Goal: Information Seeking & Learning: Learn about a topic

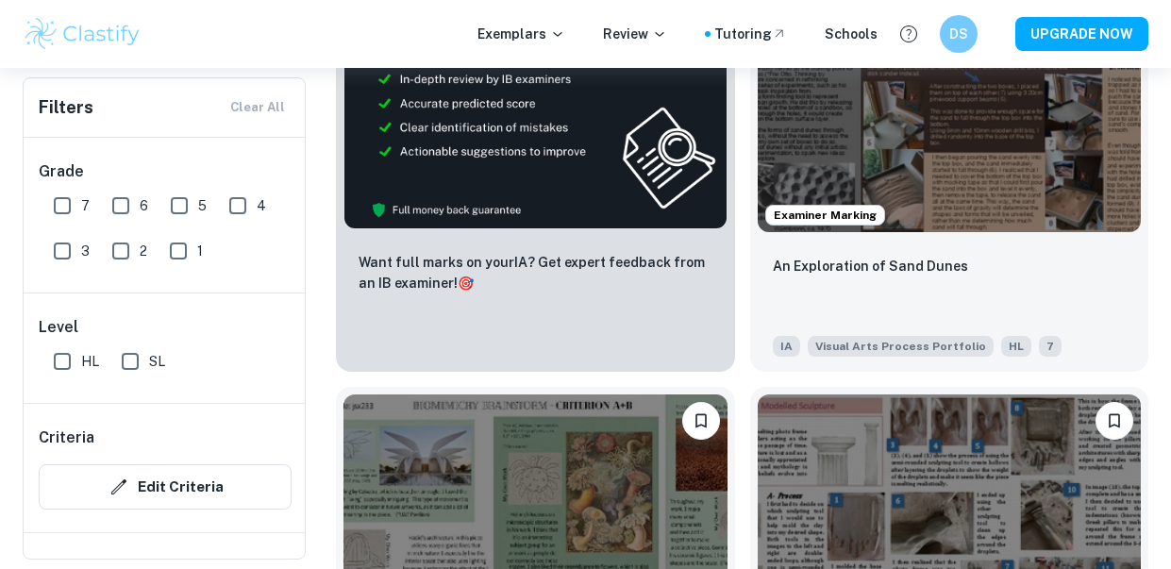
scroll to position [1020, 0]
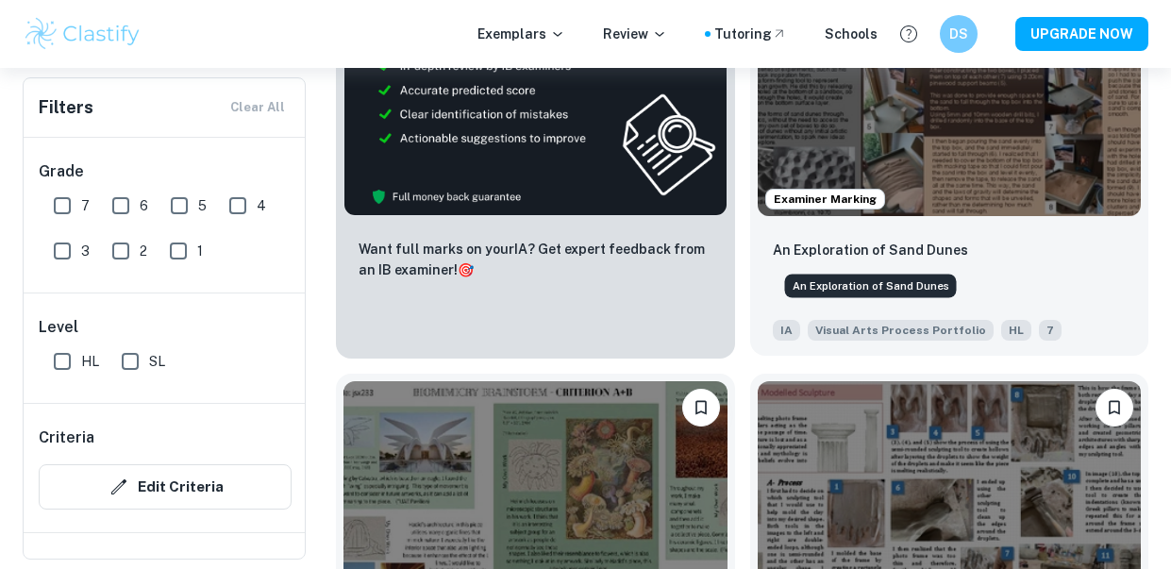
click at [858, 241] on p "An Exploration of Sand Dunes" at bounding box center [870, 250] width 195 height 21
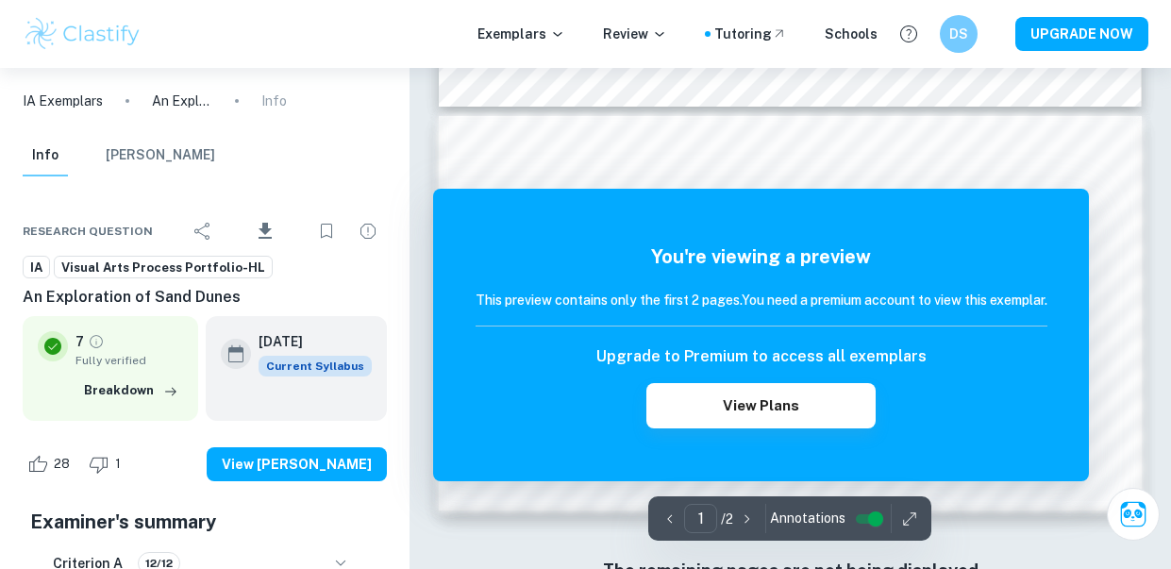
scroll to position [446, 0]
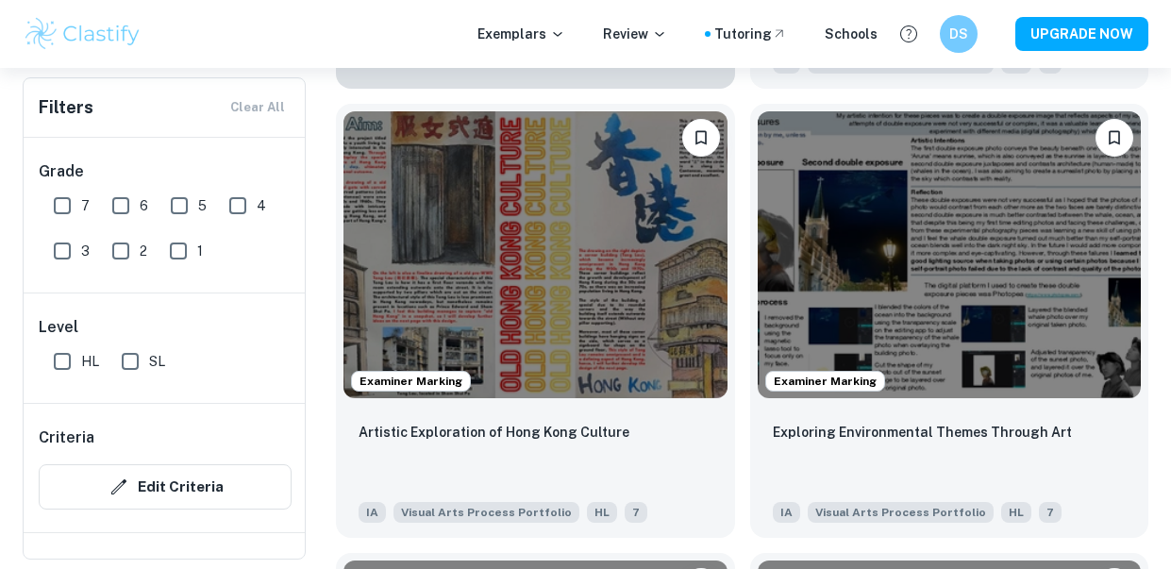
scroll to position [2193, 0]
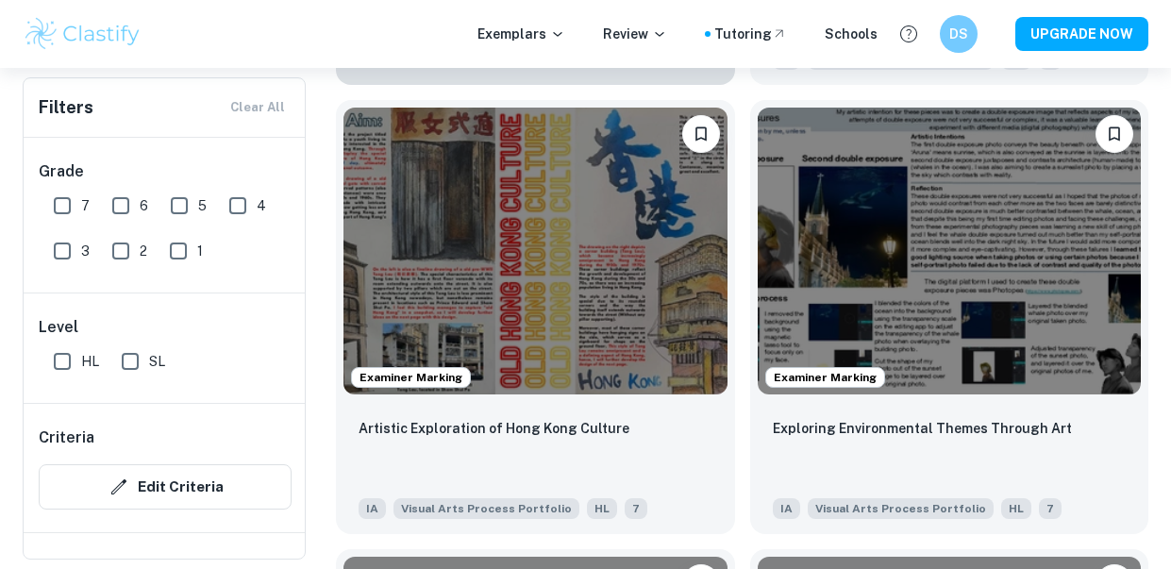
click at [587, 280] on img at bounding box center [535, 252] width 384 height 288
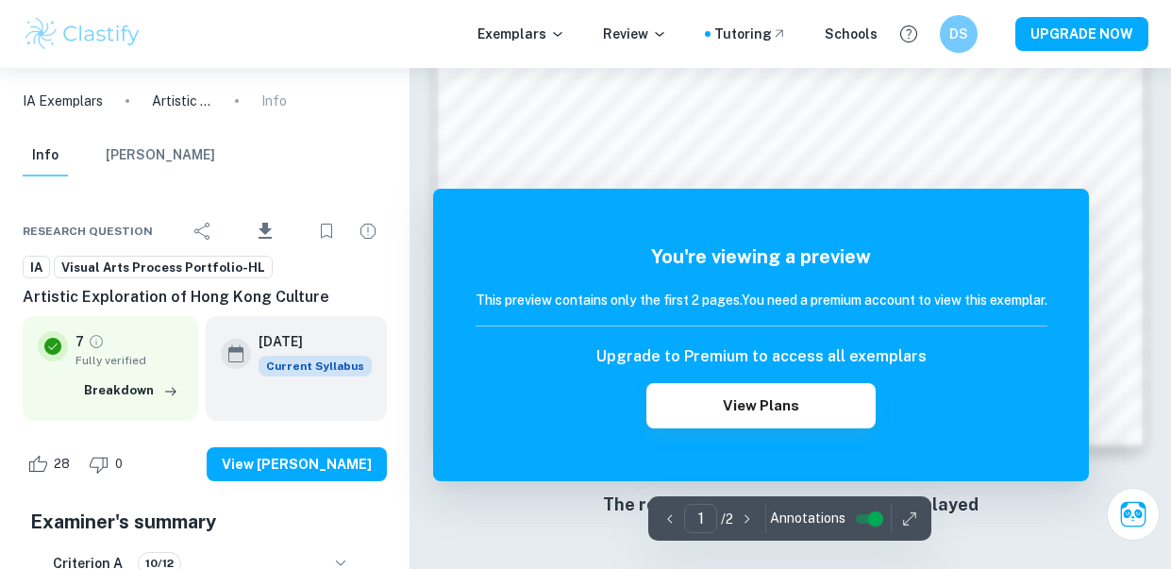
scroll to position [446, 0]
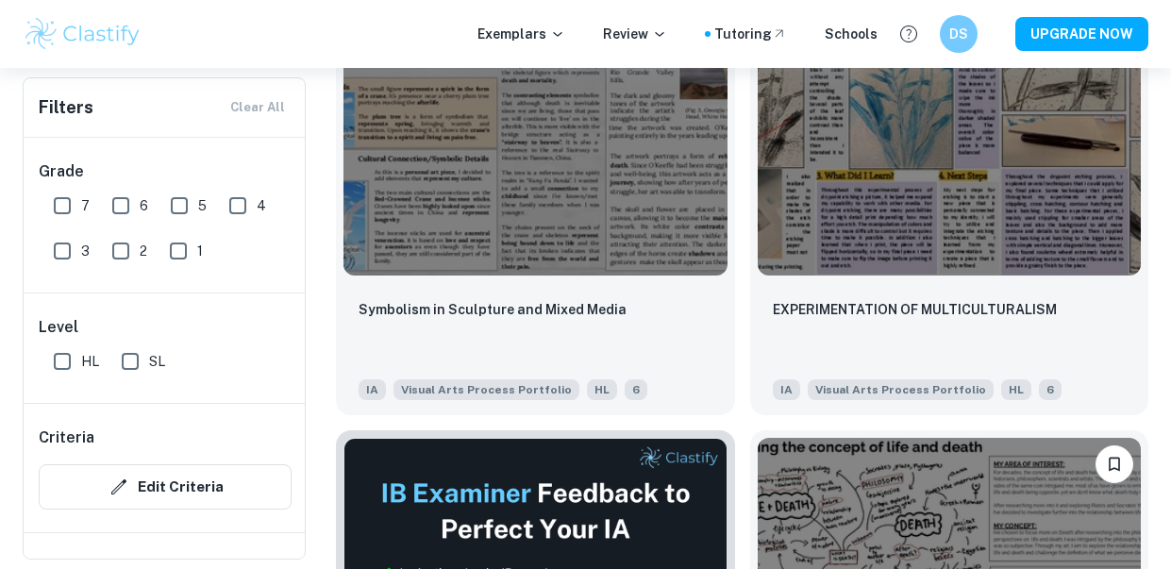
scroll to position [4057, 0]
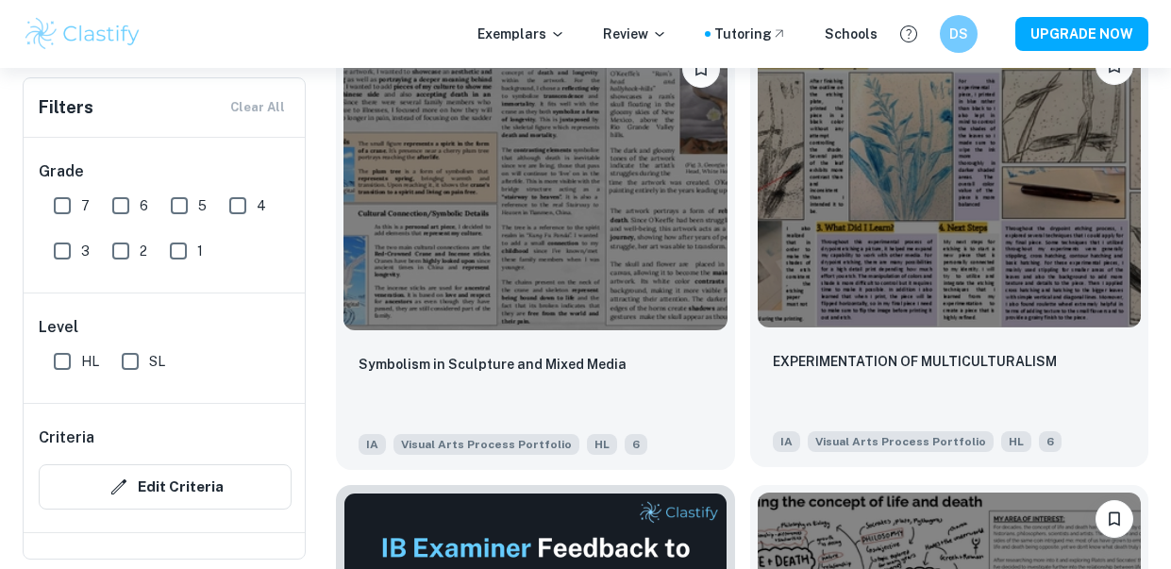
click at [844, 253] on img at bounding box center [949, 184] width 384 height 288
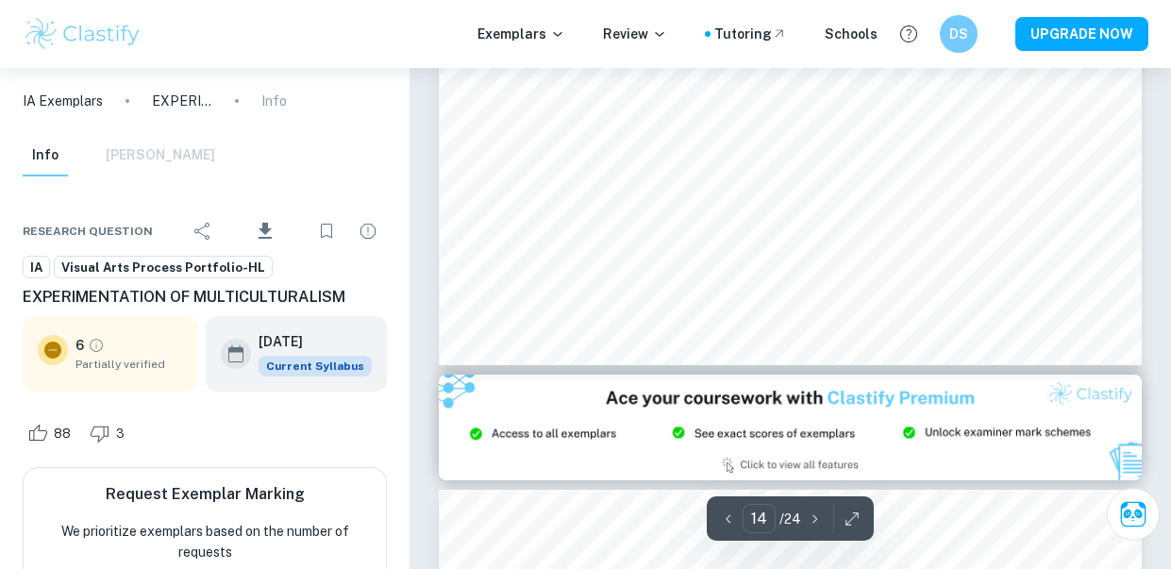
scroll to position [5809, 0]
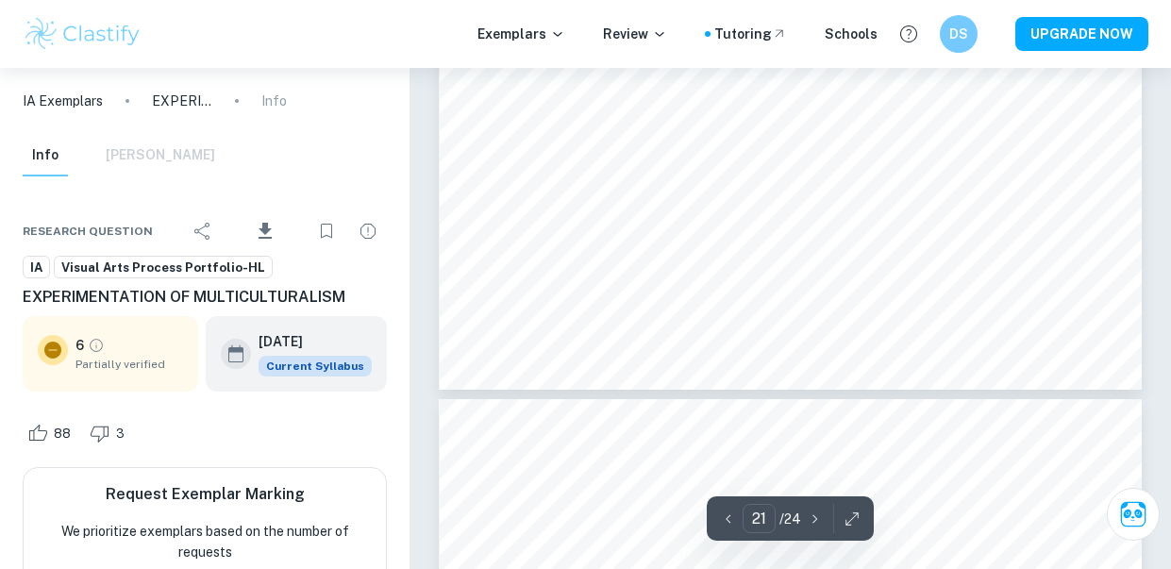
type input "22"
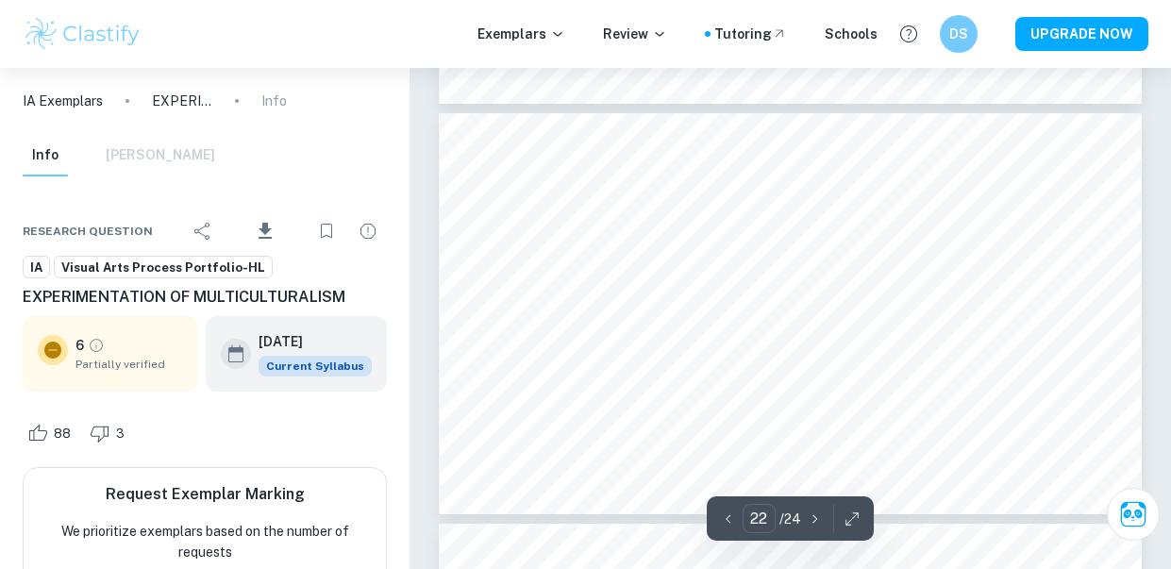
scroll to position [9310, 0]
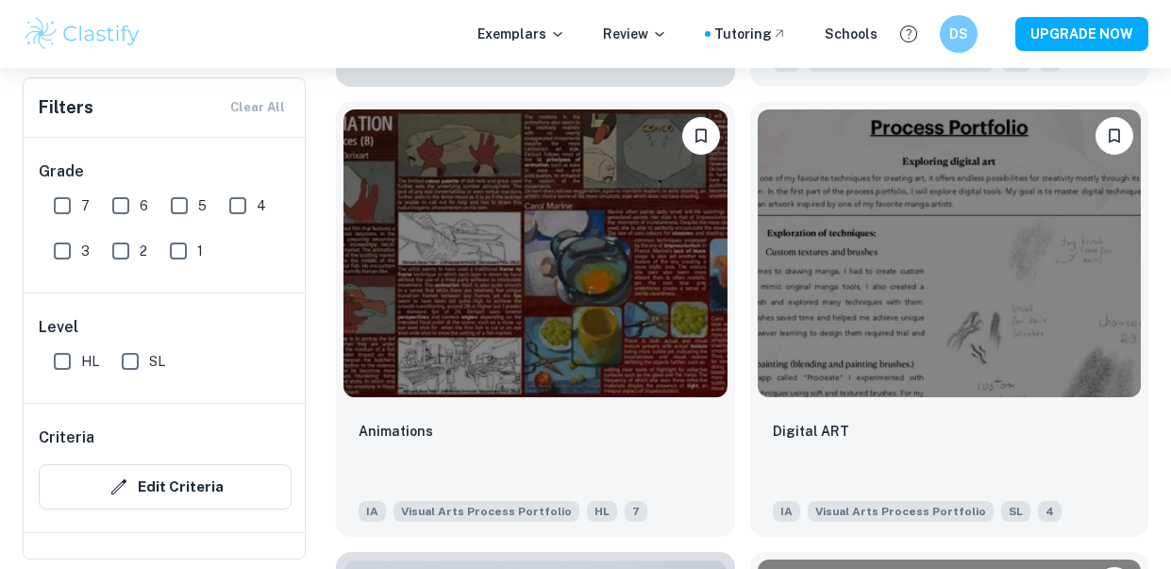
scroll to position [4897, 0]
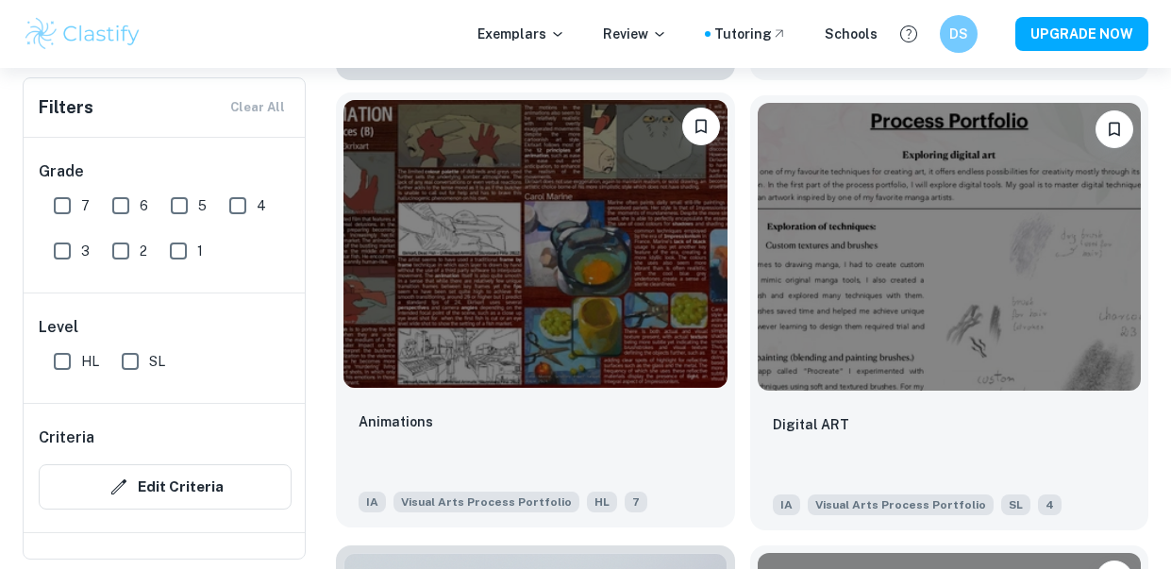
click at [568, 329] on img at bounding box center [535, 244] width 384 height 288
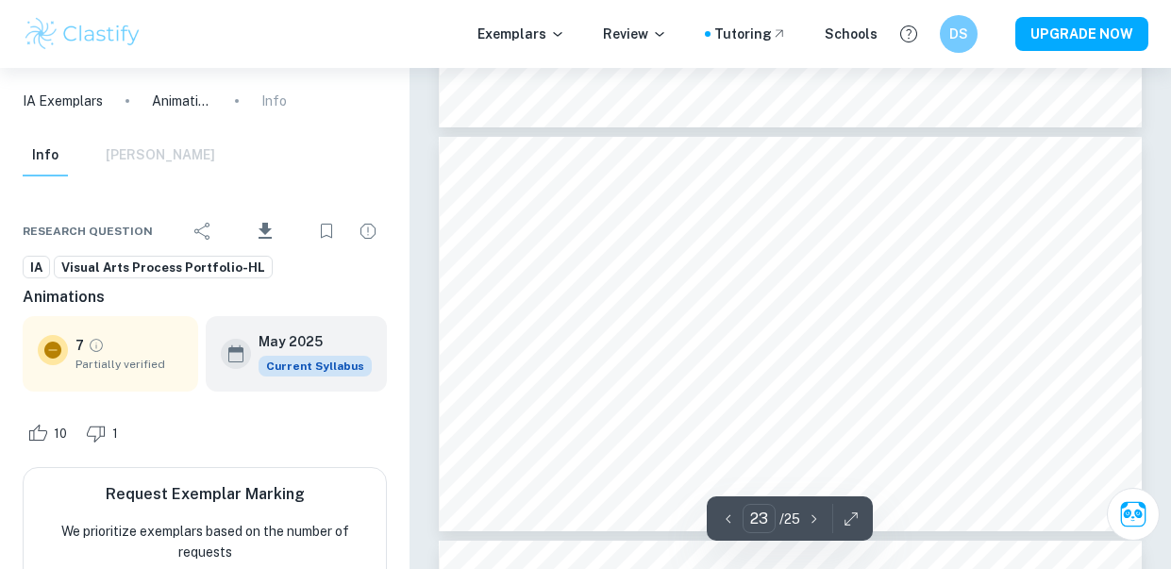
scroll to position [9409, 0]
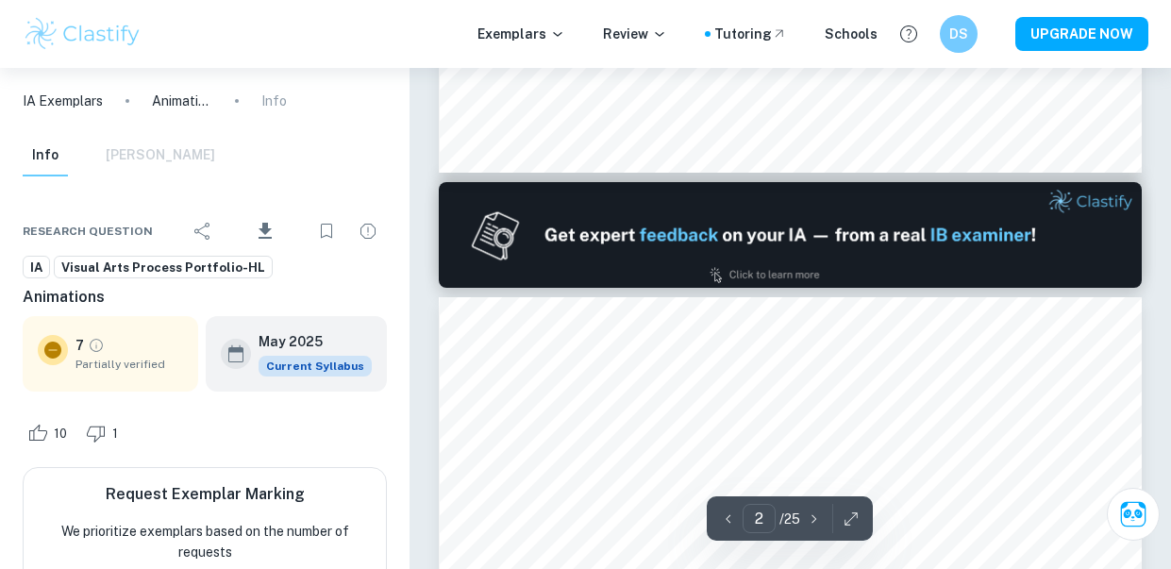
type input "1"
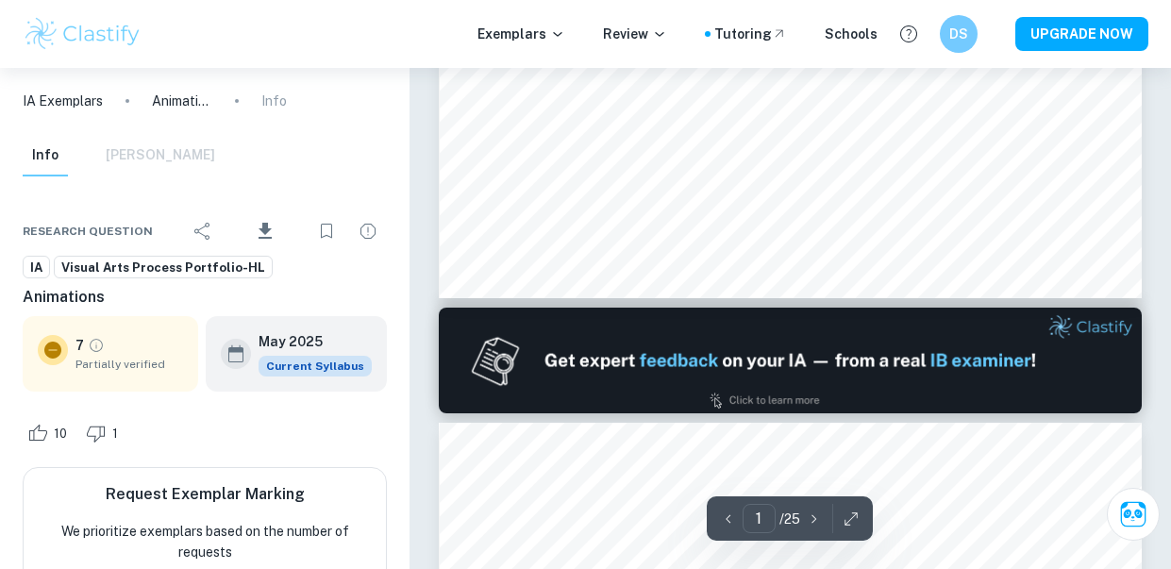
scroll to position [0, 0]
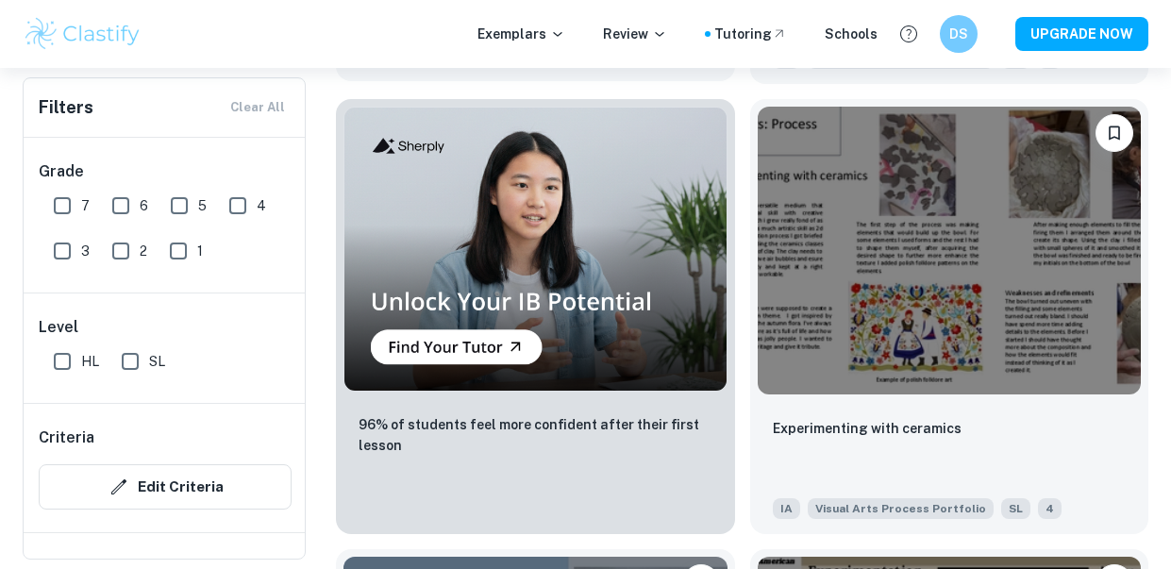
scroll to position [5334, 0]
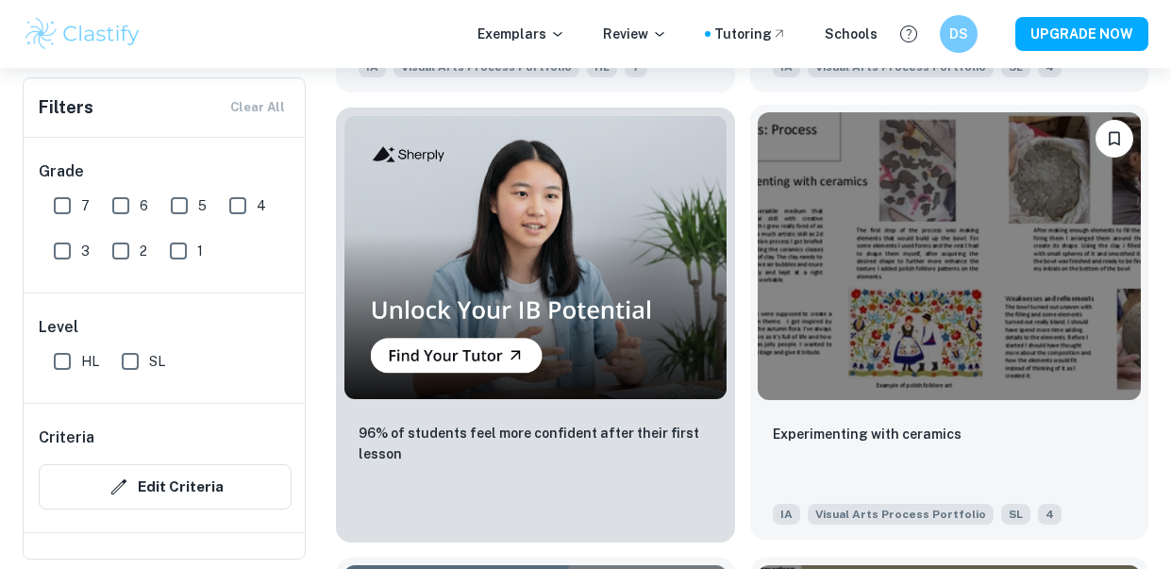
click at [863, 380] on img at bounding box center [949, 256] width 384 height 288
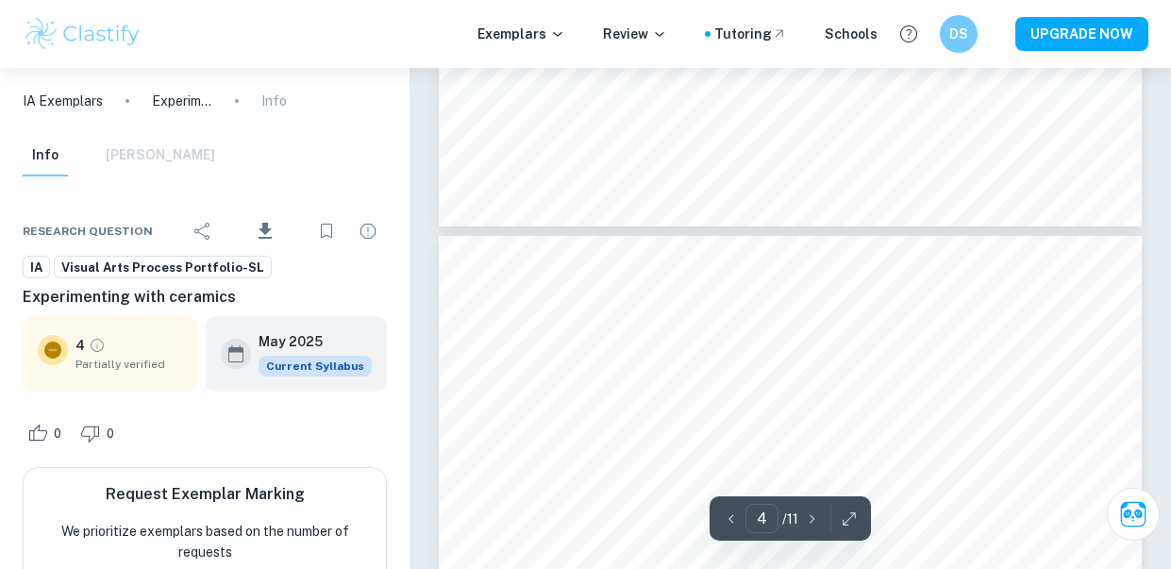
scroll to position [1025, 0]
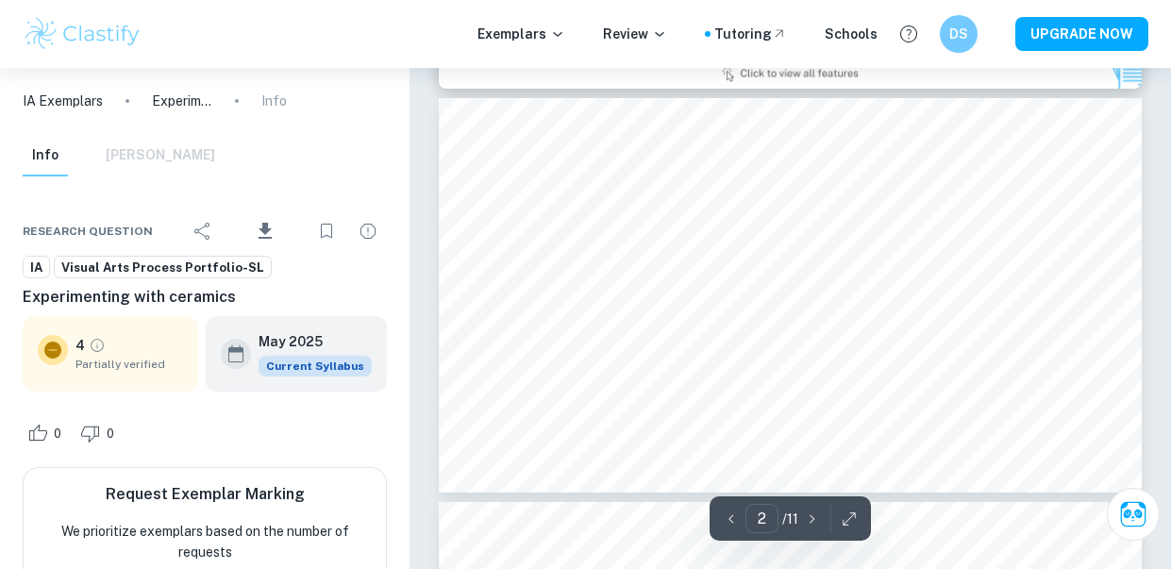
type input "1"
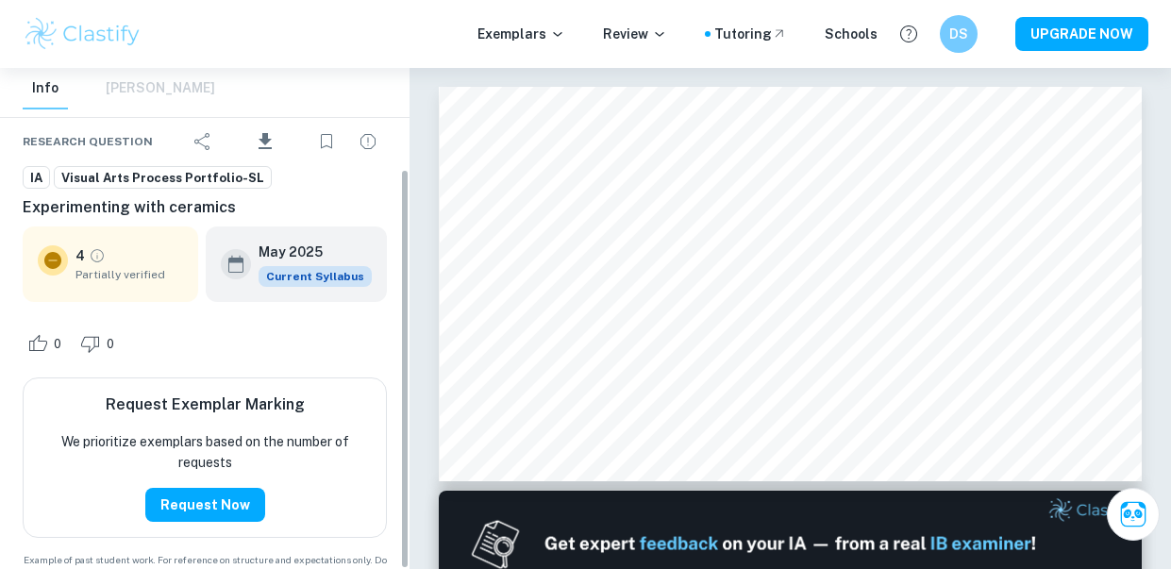
scroll to position [126, 0]
